Goal: Navigation & Orientation: Find specific page/section

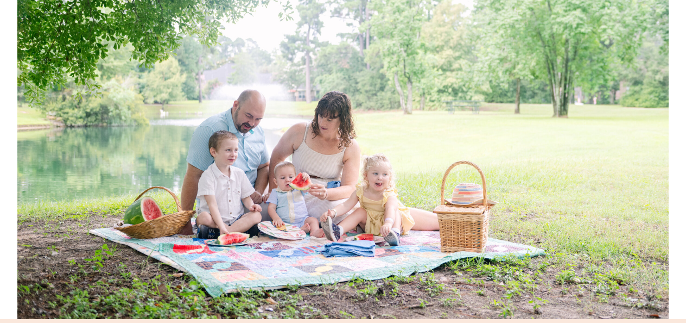
scroll to position [1476, 0]
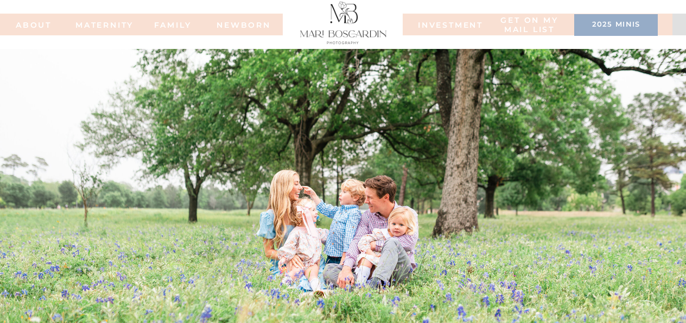
click at [603, 22] on h3 "2025 minis" at bounding box center [616, 25] width 73 height 11
click at [33, 24] on nav "ABOUT" at bounding box center [34, 25] width 60 height 8
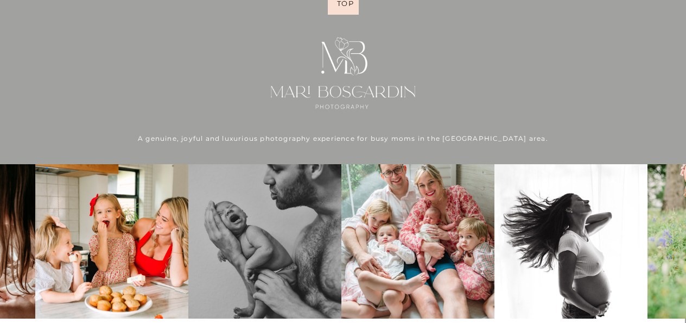
scroll to position [2470, 0]
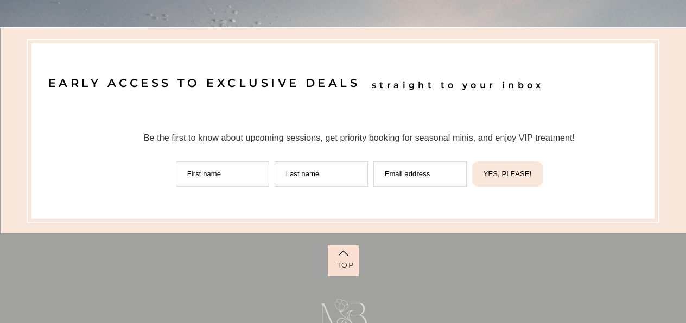
scroll to position [3770, 0]
